Goal: Entertainment & Leisure: Browse casually

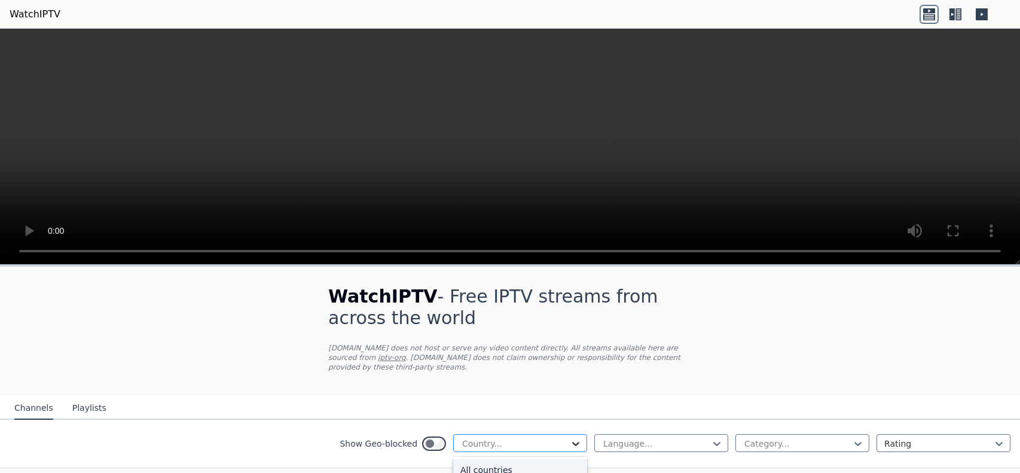
click at [573, 440] on icon at bounding box center [576, 443] width 12 height 12
type input "****"
click at [490, 466] on div "[GEOGRAPHIC_DATA]" at bounding box center [520, 468] width 134 height 22
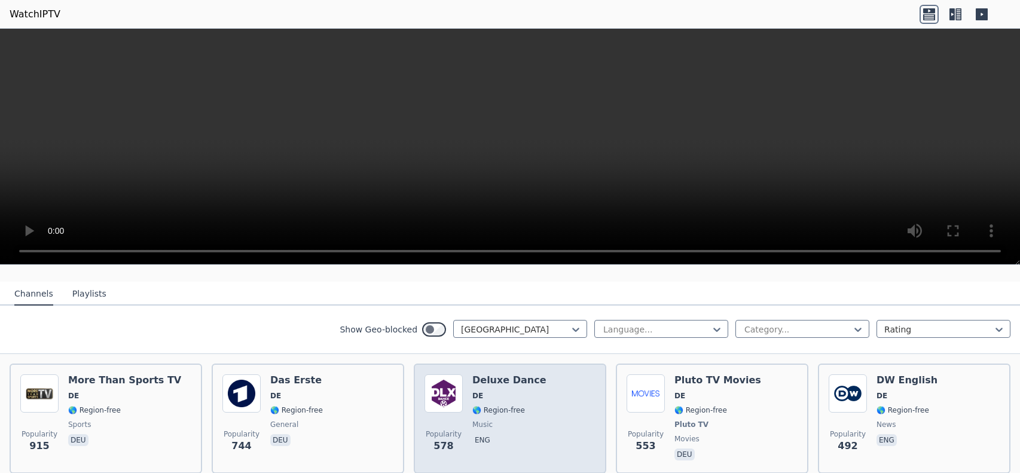
scroll to position [116, 0]
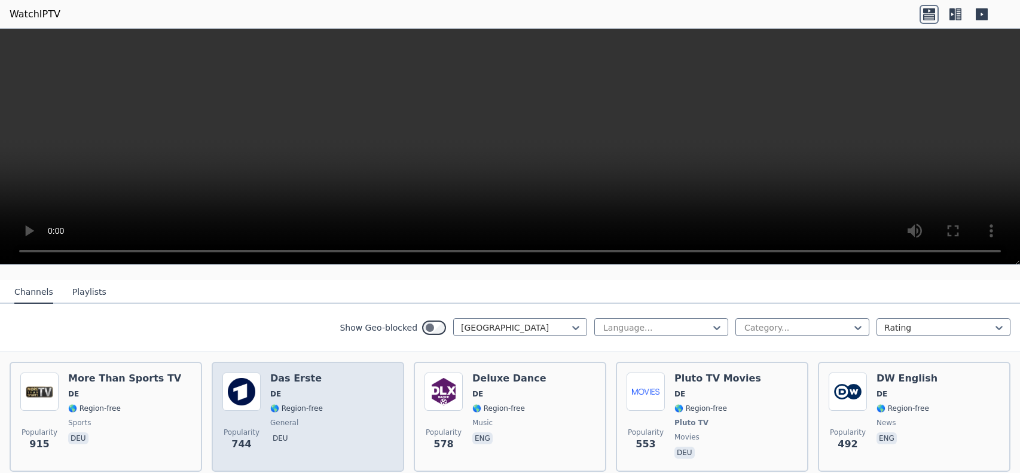
click at [305, 400] on div "Das Erste DE 🌎 Region-free general deu" at bounding box center [296, 416] width 53 height 88
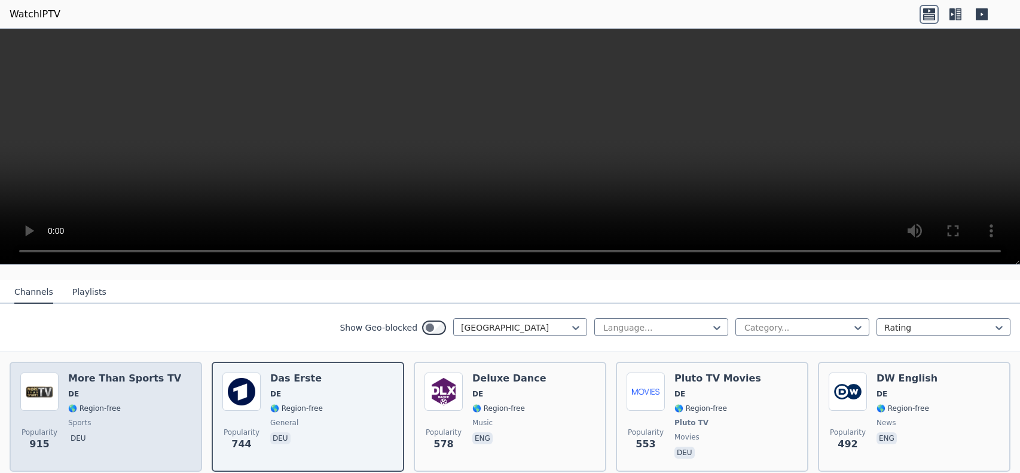
click at [116, 415] on div "More Than Sports TV DE 🌎 Region-free sports deu" at bounding box center [124, 416] width 113 height 88
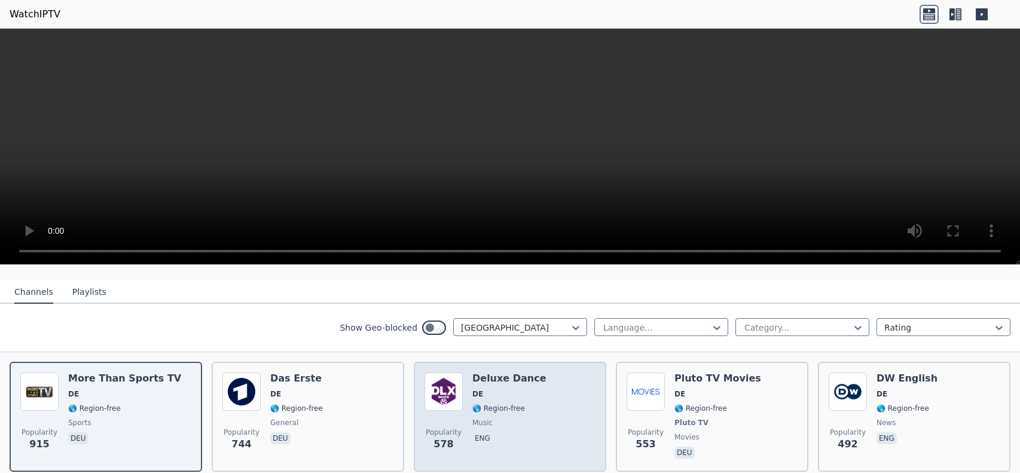
click at [550, 426] on div "Popularity 578 Deluxe Dance DE 🌎 Region-free music eng" at bounding box center [509, 416] width 171 height 88
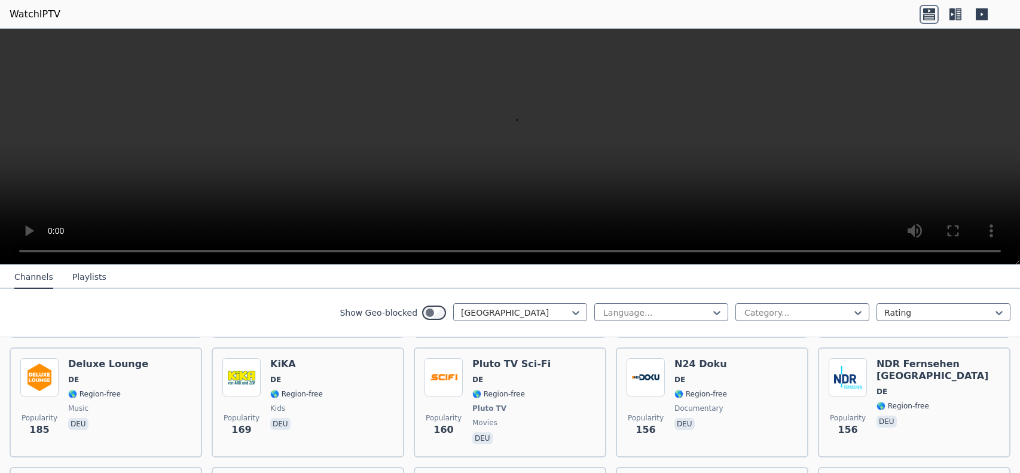
scroll to position [483, 0]
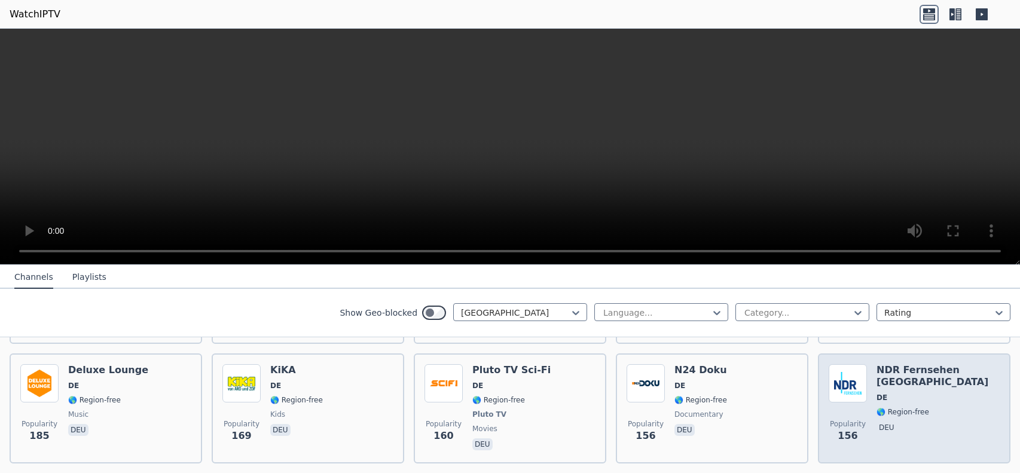
click at [957, 407] on span "🌎 Region-free" at bounding box center [937, 412] width 123 height 10
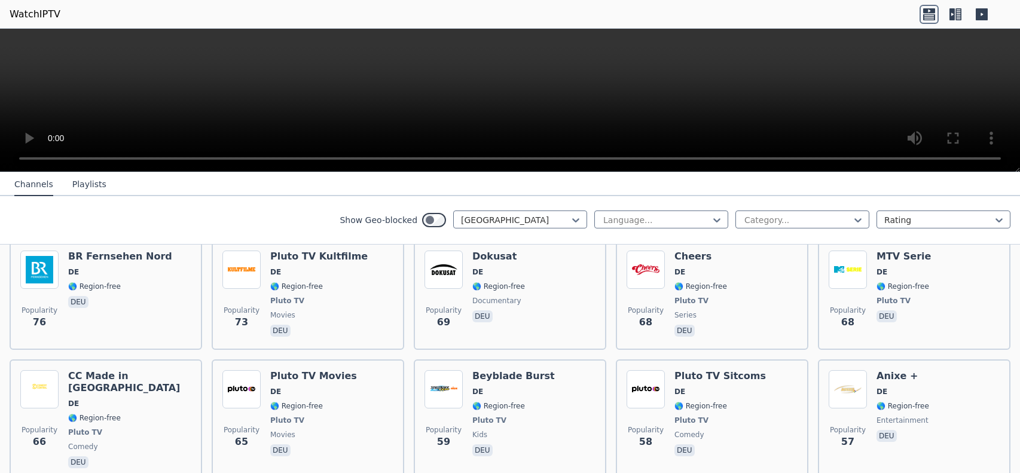
scroll to position [1510, 0]
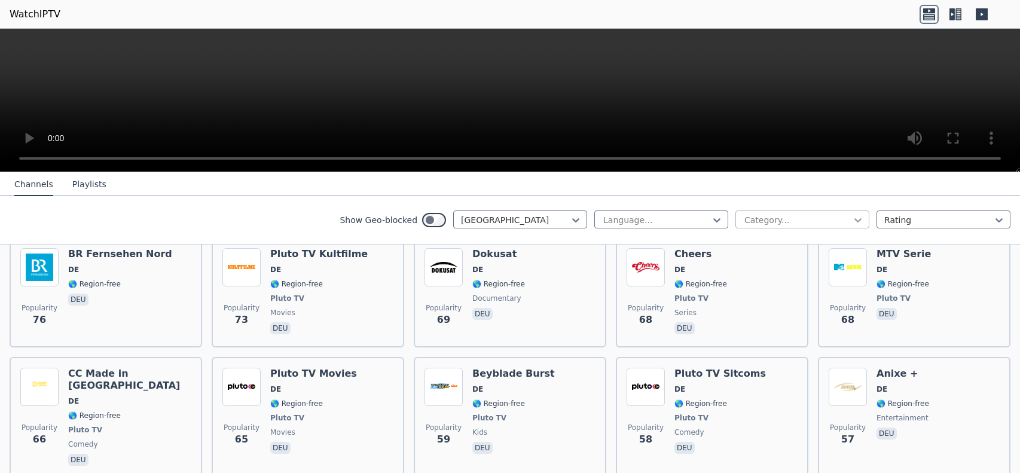
click at [856, 221] on icon at bounding box center [858, 220] width 12 height 12
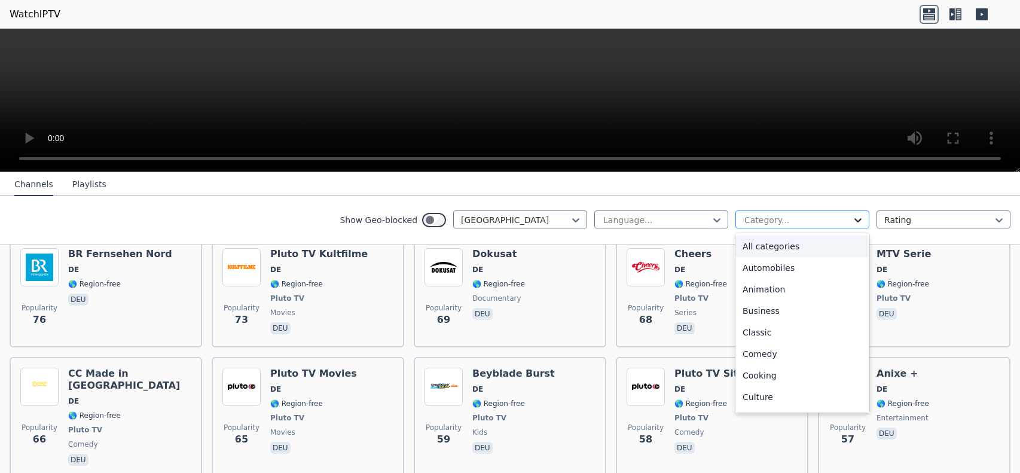
click at [856, 221] on icon at bounding box center [858, 220] width 12 height 12
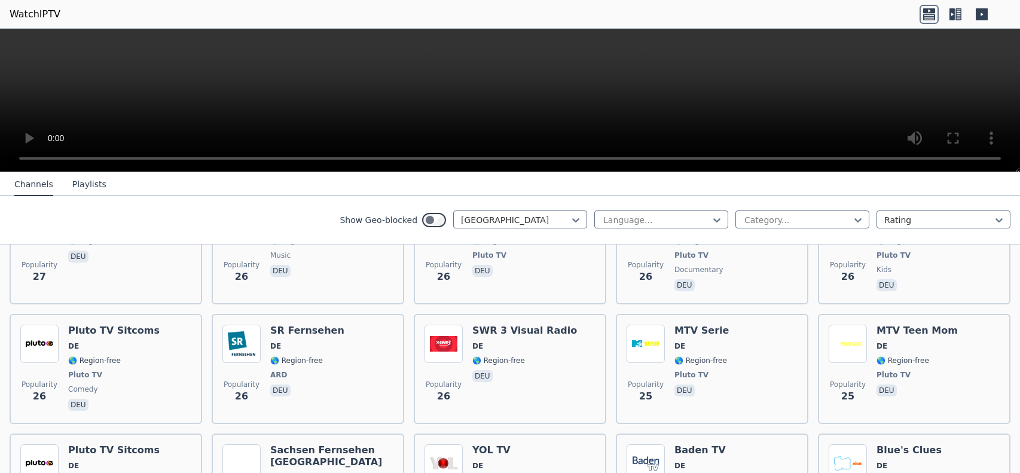
scroll to position [3302, 0]
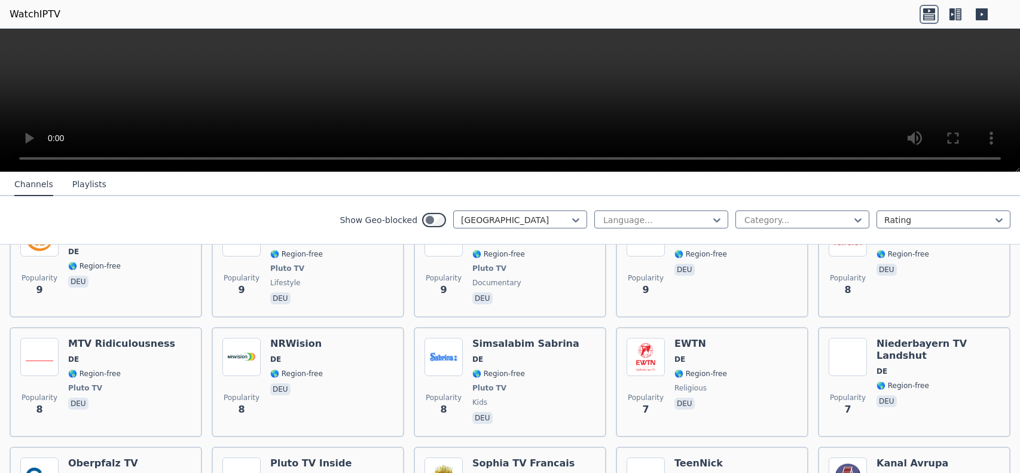
scroll to position [5961, 0]
